Goal: Obtain resource: Download file/media

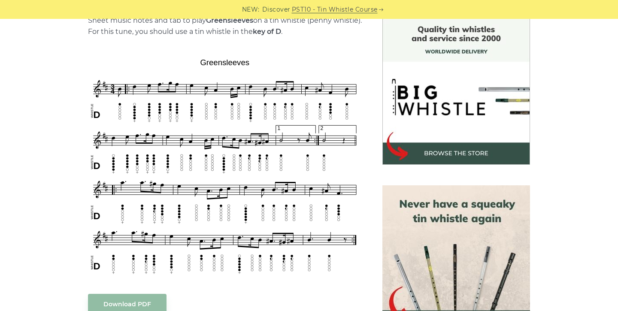
scroll to position [233, 0]
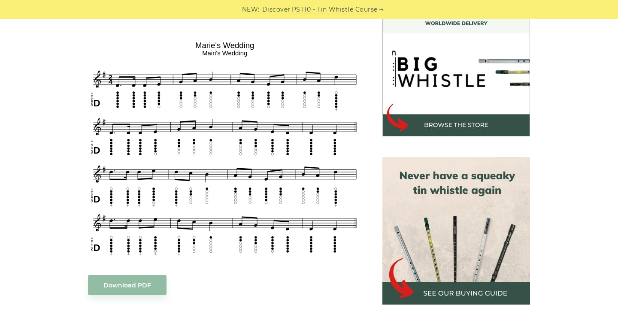
scroll to position [263, 0]
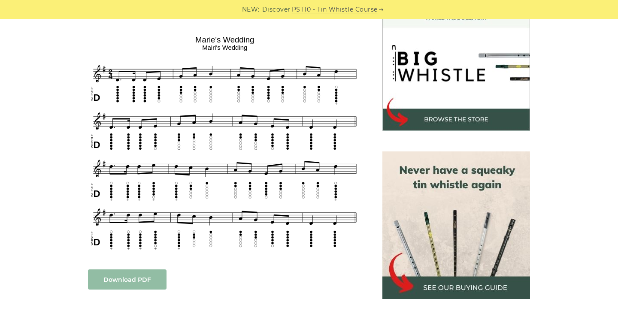
click at [138, 278] on link "Download PDF" at bounding box center [127, 279] width 79 height 20
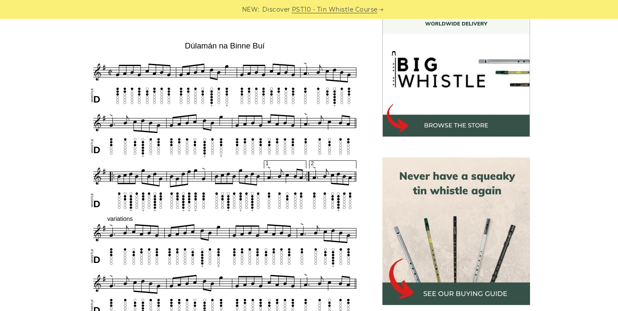
scroll to position [253, 0]
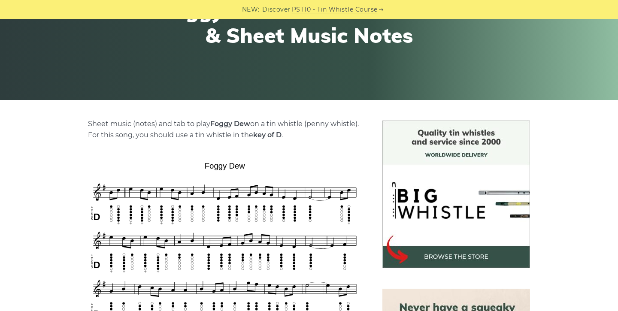
scroll to position [130, 0]
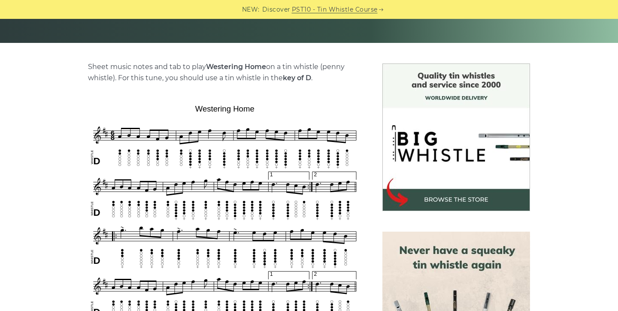
scroll to position [186, 0]
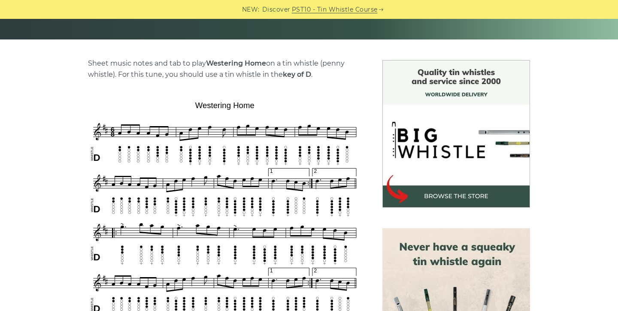
click at [207, 165] on img at bounding box center [225, 311] width 274 height 426
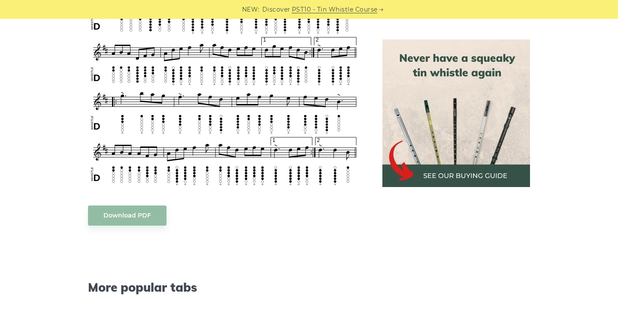
scroll to position [535, 0]
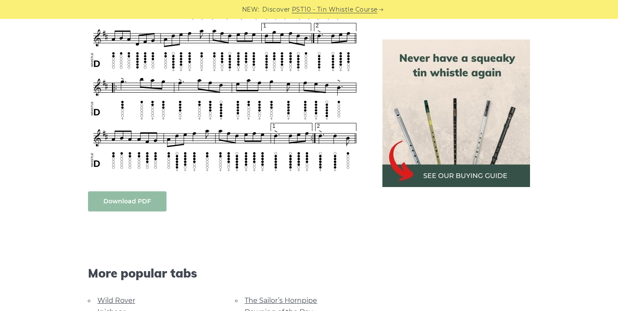
click at [142, 199] on link "Download PDF" at bounding box center [127, 201] width 79 height 20
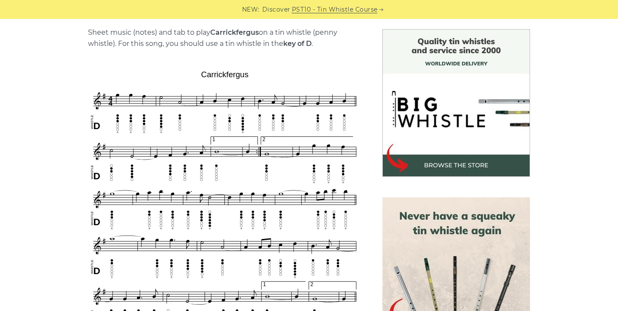
scroll to position [217, 0]
